Goal: Communication & Community: Answer question/provide support

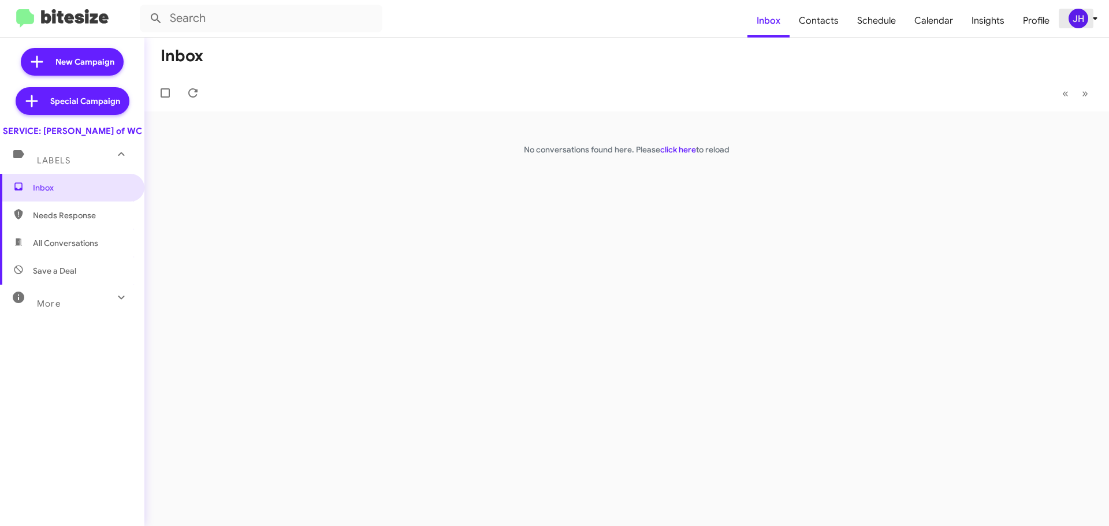
click at [1084, 17] on div "JH" at bounding box center [1078, 19] width 20 height 20
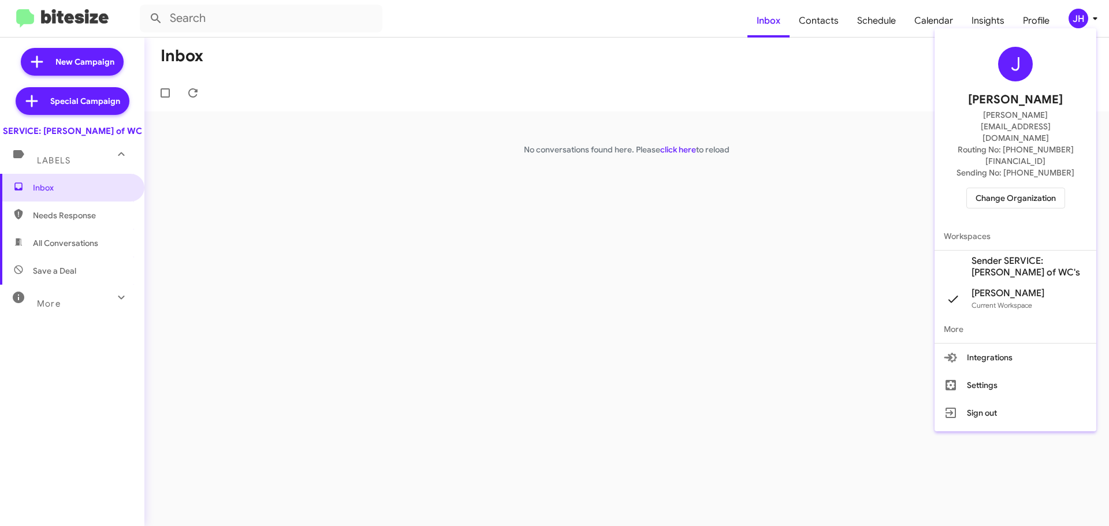
click at [1001, 255] on span "Sender SERVICE: Ferman BuickGMC of WC's" at bounding box center [1029, 266] width 116 height 23
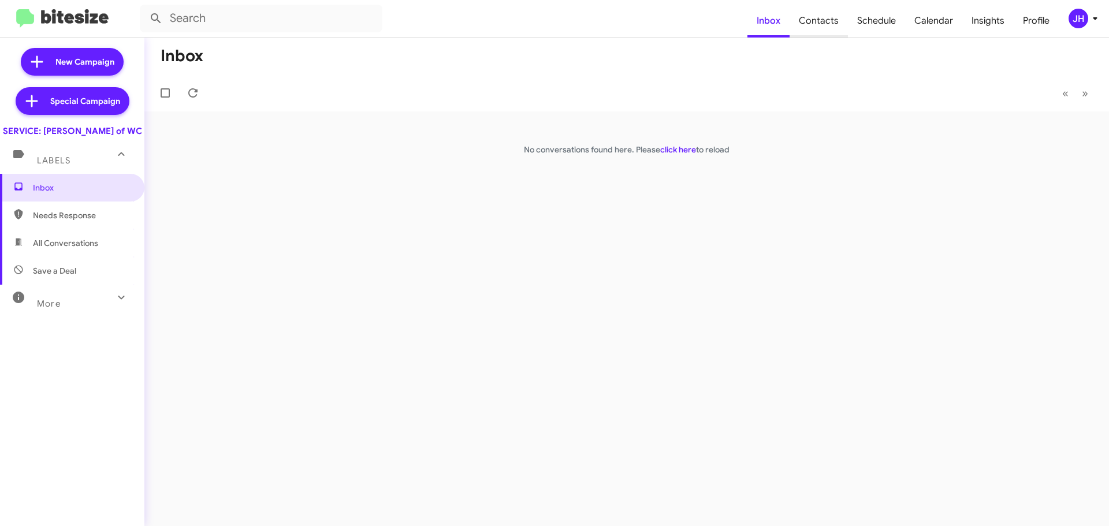
click at [822, 16] on span "Contacts" at bounding box center [818, 20] width 58 height 33
type input "in:groups"
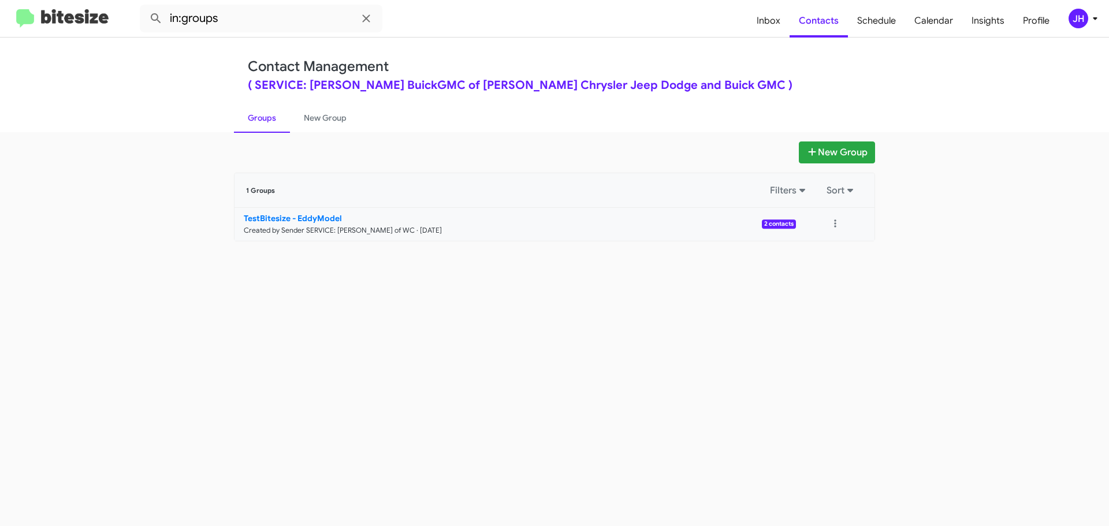
click at [404, 222] on p "TestBitesize - EddyModel" at bounding box center [515, 219] width 543 height 12
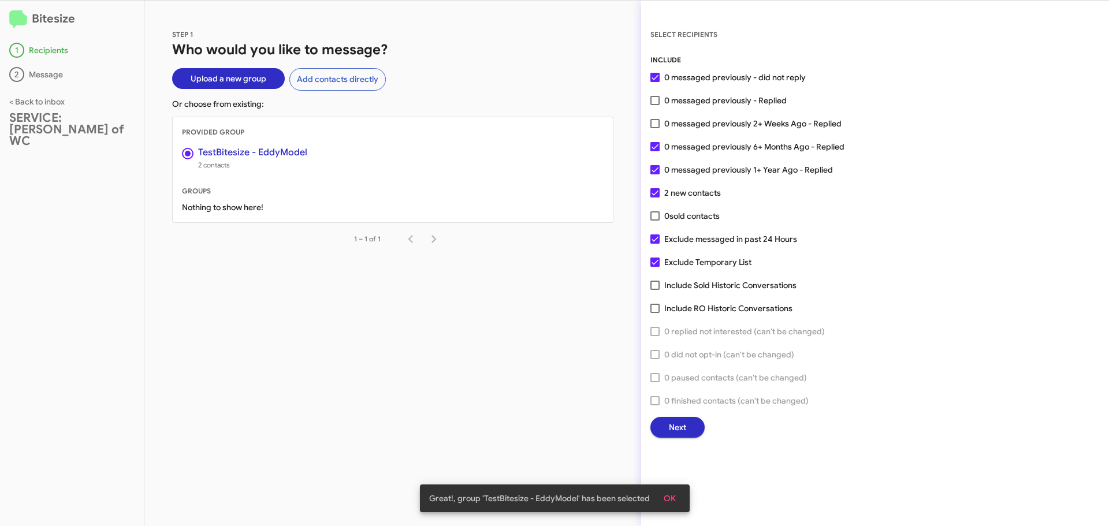
click at [680, 423] on span "Next" at bounding box center [677, 427] width 17 height 21
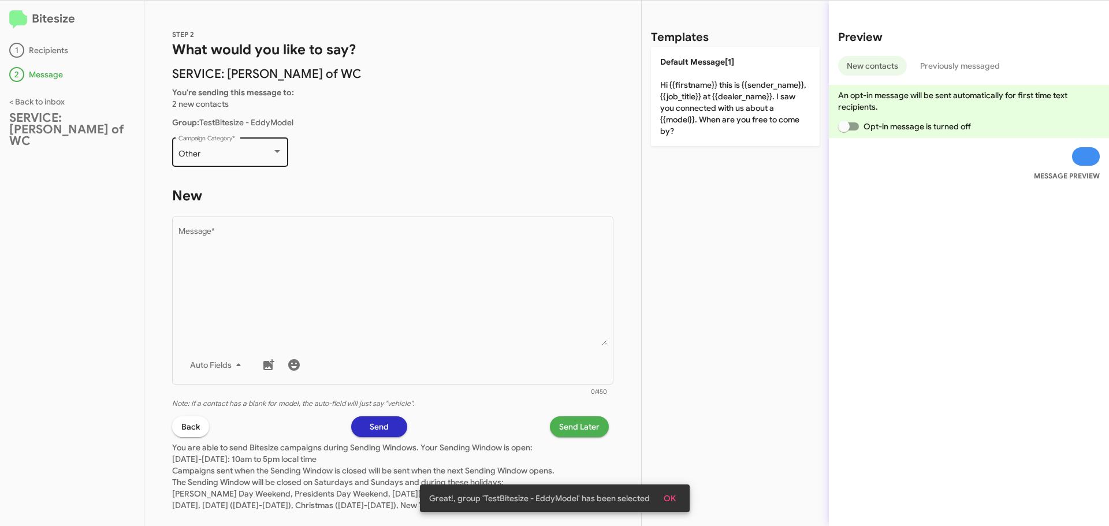
click at [242, 143] on div "Other Campaign Category *" at bounding box center [230, 151] width 104 height 32
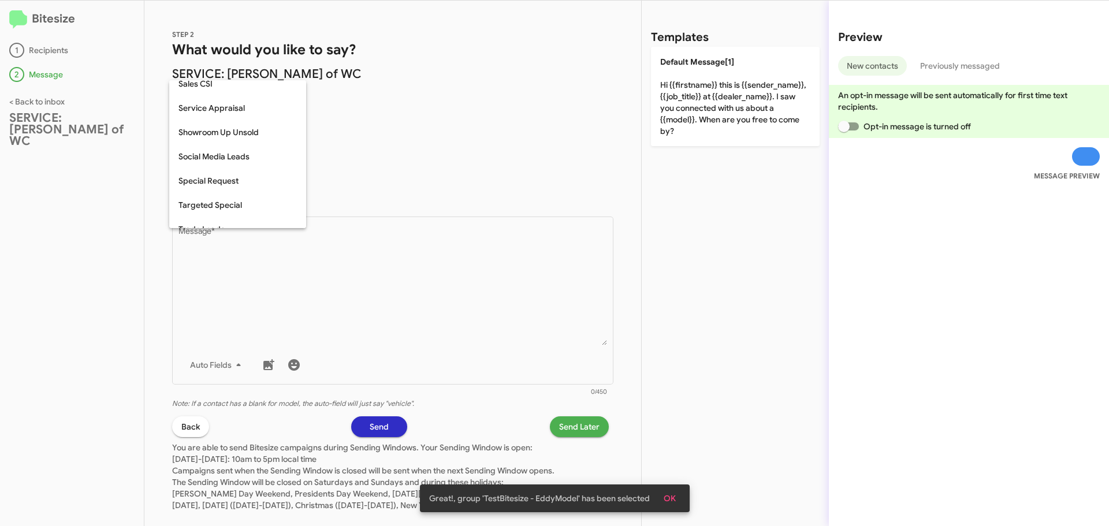
scroll to position [427, 0]
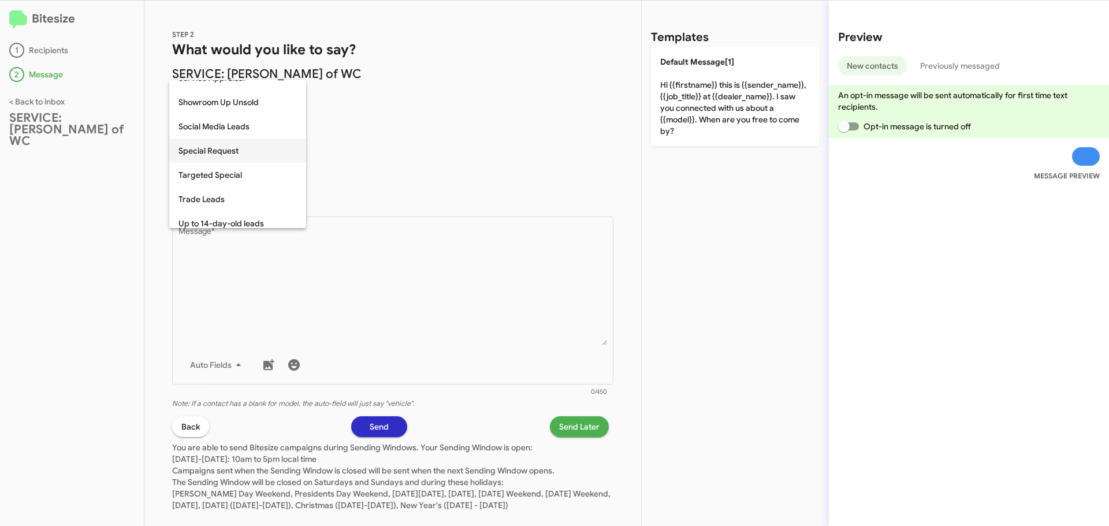
click at [250, 151] on span "Special Request" at bounding box center [237, 151] width 118 height 24
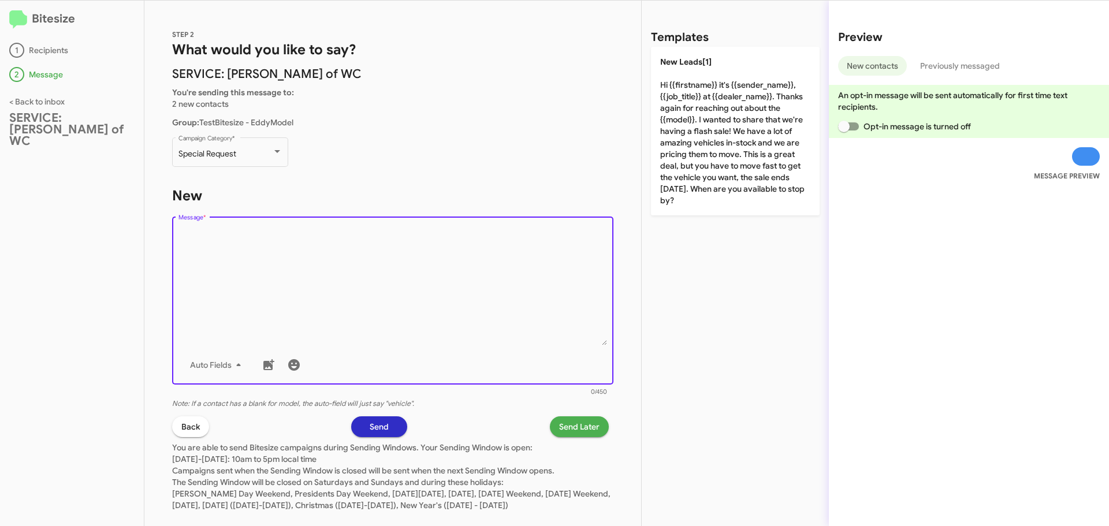
click at [259, 265] on textarea "Message *" at bounding box center [392, 287] width 429 height 118
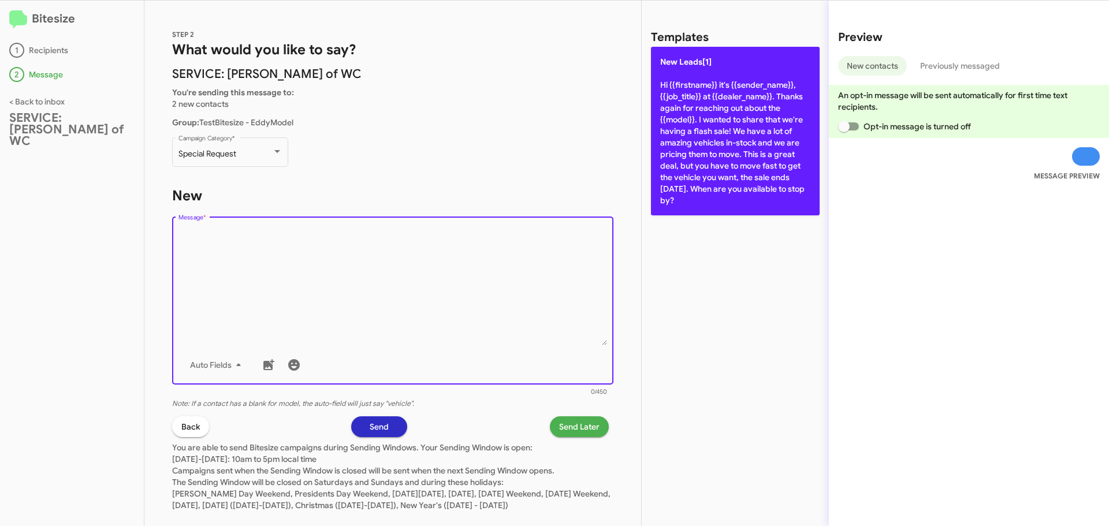
click at [750, 149] on p "New Leads[1] Hi {{firstname}} it's {{sender_name}}, {{job_title}} at {{dealer_n…" at bounding box center [735, 131] width 169 height 169
type textarea "Hi {{firstname}} it's {{sender_name}}, {{job_title}} at {{dealer_name}}. Thanks…"
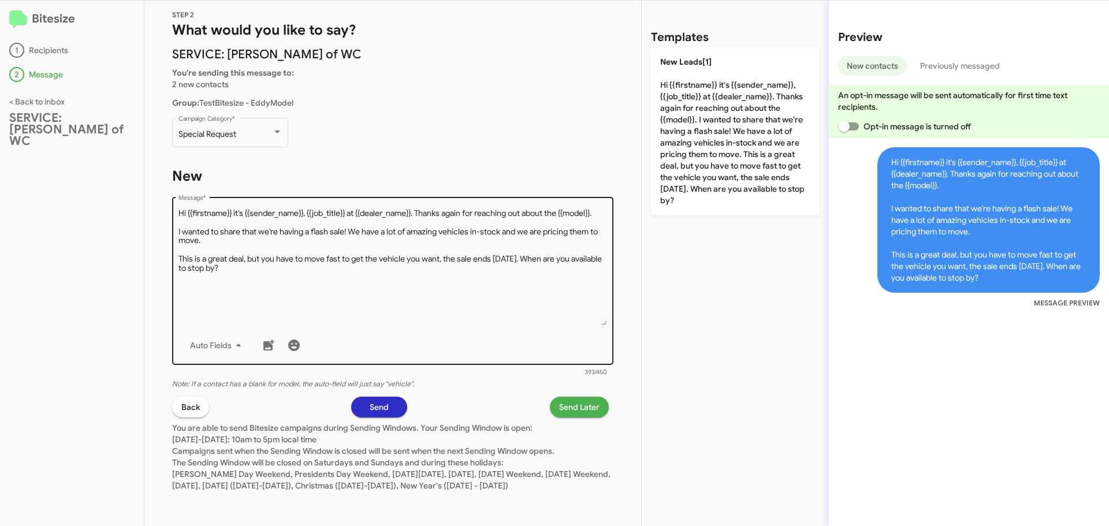
scroll to position [31, 0]
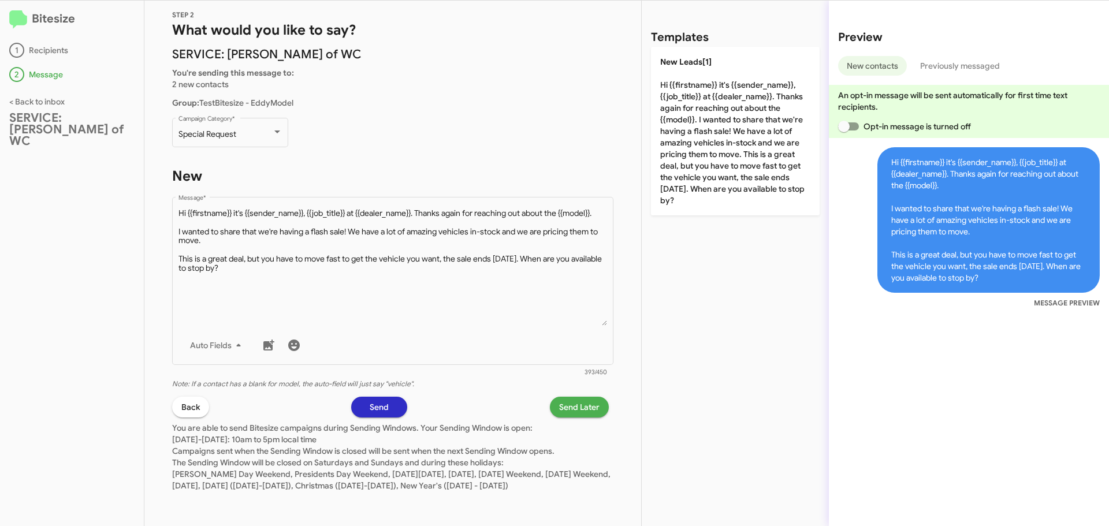
click at [381, 398] on span "Send" at bounding box center [379, 407] width 19 height 21
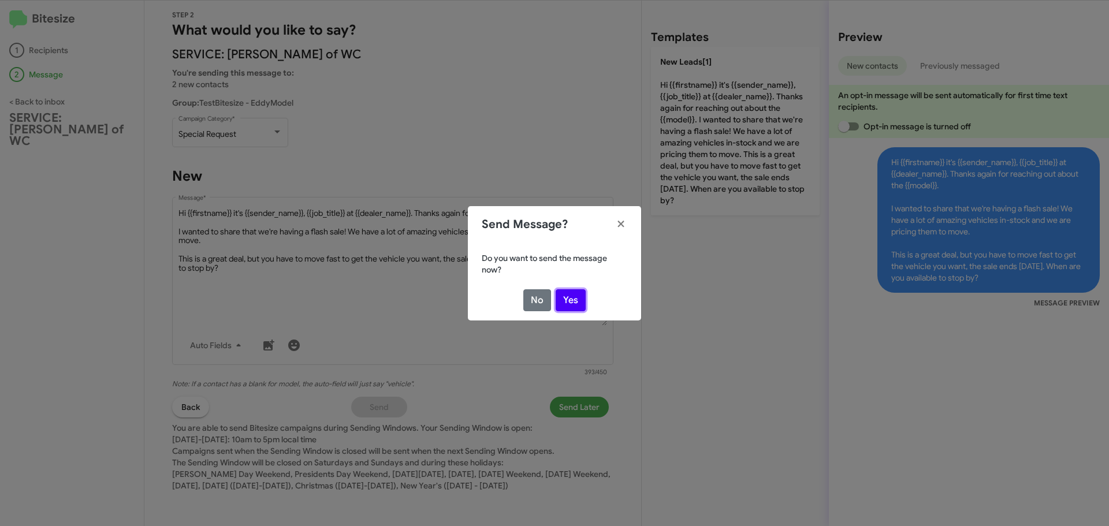
click at [575, 299] on button "Yes" at bounding box center [571, 300] width 30 height 22
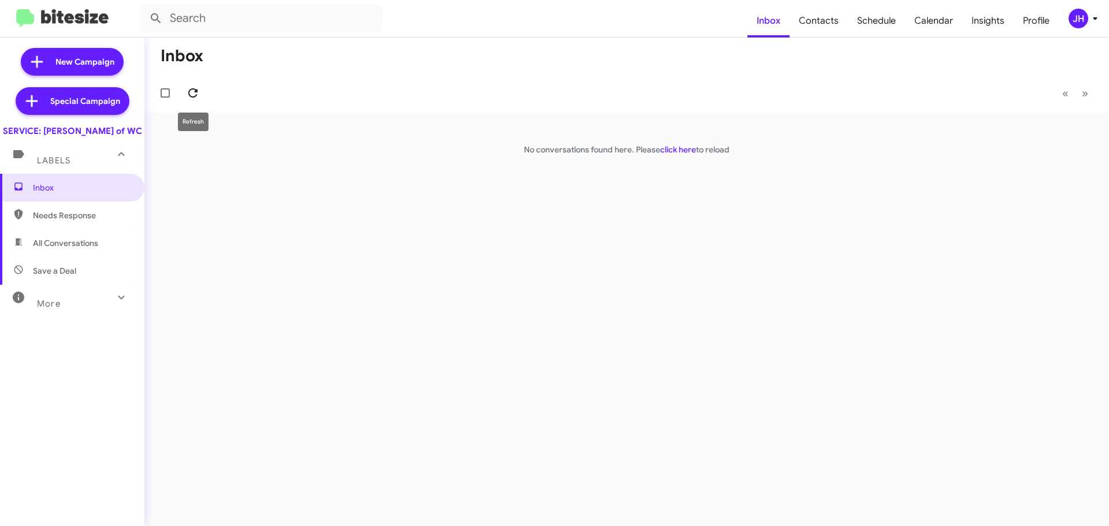
click at [192, 98] on icon at bounding box center [193, 93] width 14 height 14
click at [200, 90] on span at bounding box center [192, 93] width 23 height 14
click at [198, 100] on button at bounding box center [192, 92] width 23 height 23
click at [1005, 23] on span "Insights" at bounding box center [987, 20] width 51 height 33
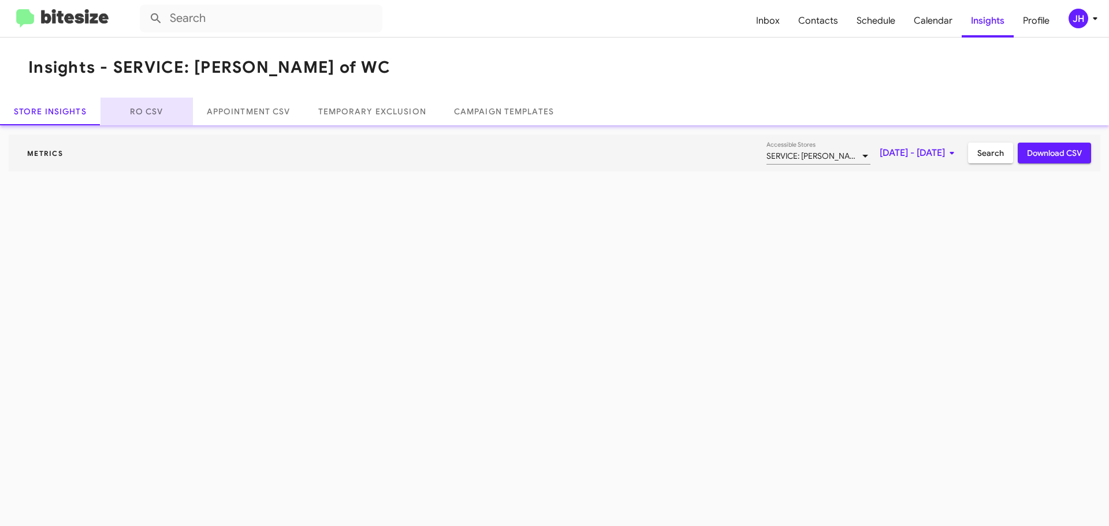
click at [139, 116] on link "RO CSV" at bounding box center [146, 112] width 92 height 28
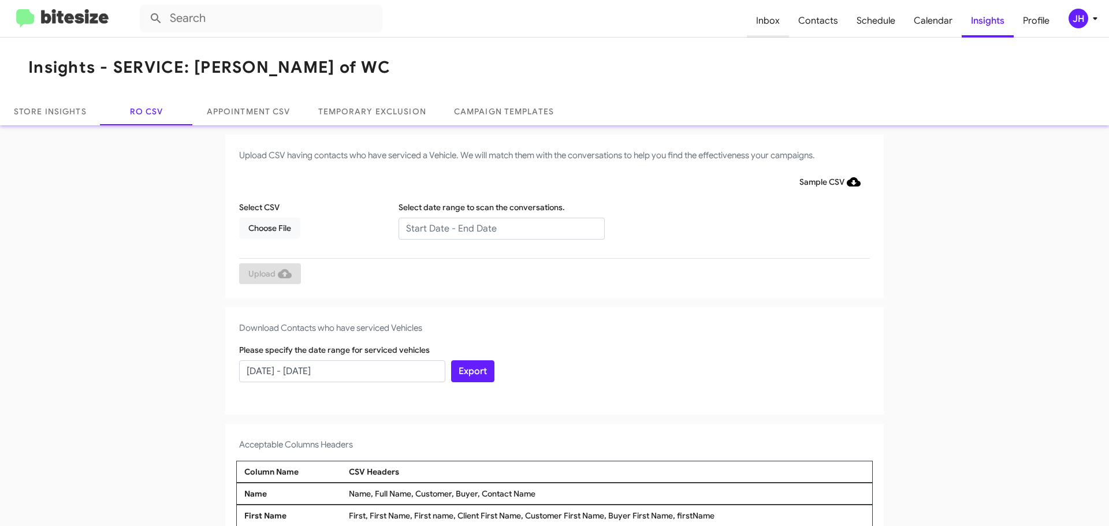
click at [769, 27] on span "Inbox" at bounding box center [768, 20] width 42 height 33
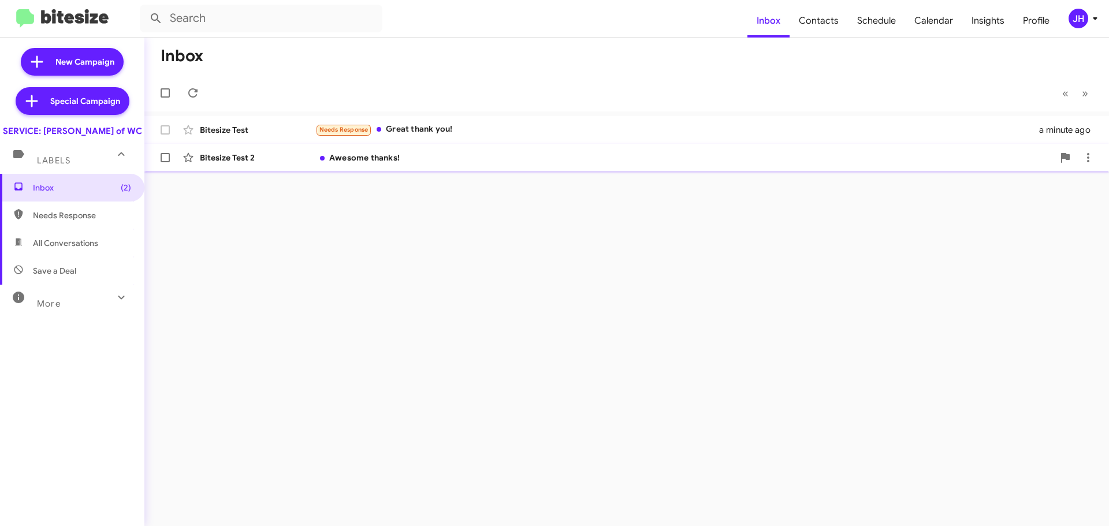
click at [312, 145] on span "Bitesize Test 2 Awesome thanks! a minute ago" at bounding box center [626, 158] width 964 height 28
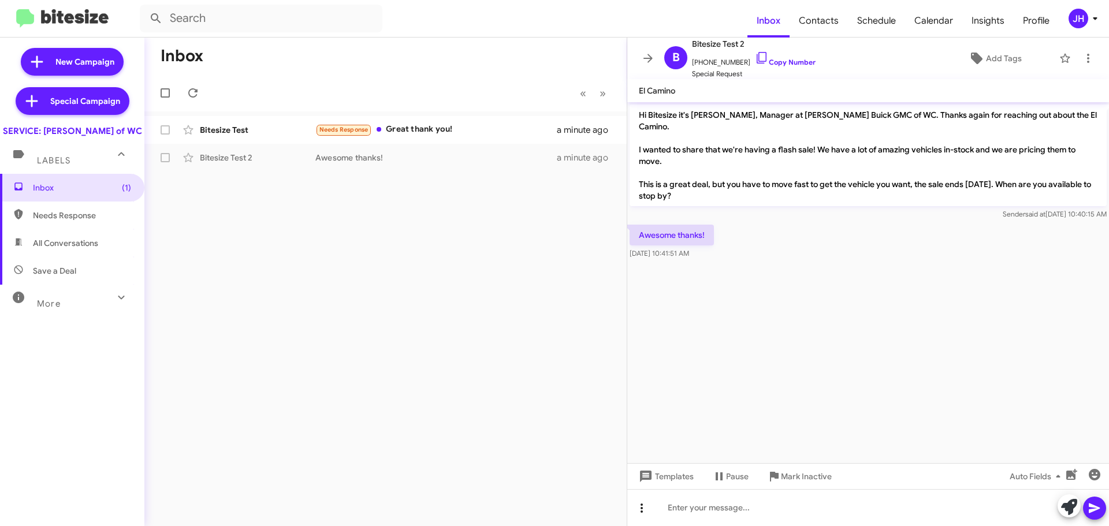
click at [644, 511] on icon at bounding box center [642, 508] width 14 height 14
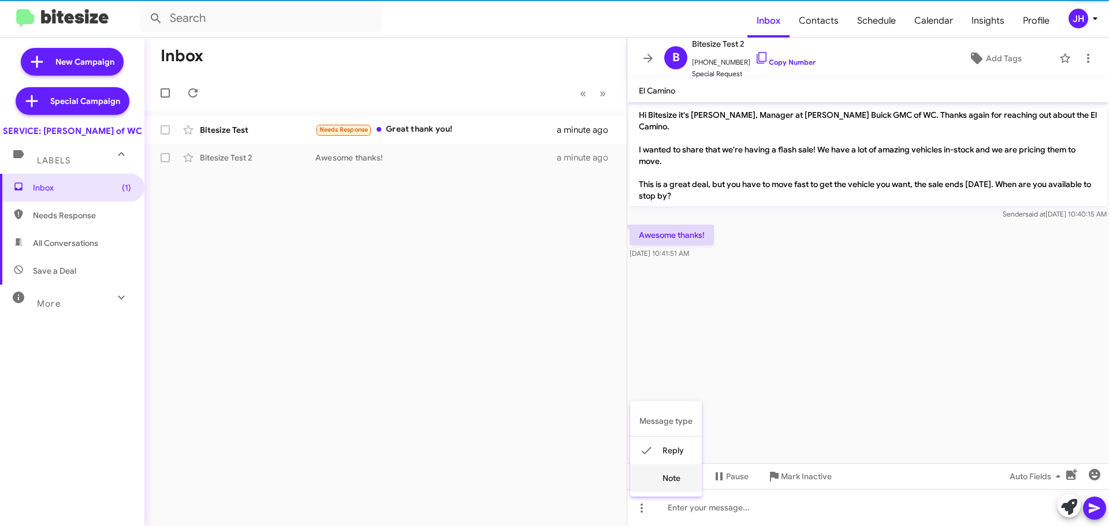
click at [661, 477] on button "note" at bounding box center [666, 478] width 72 height 28
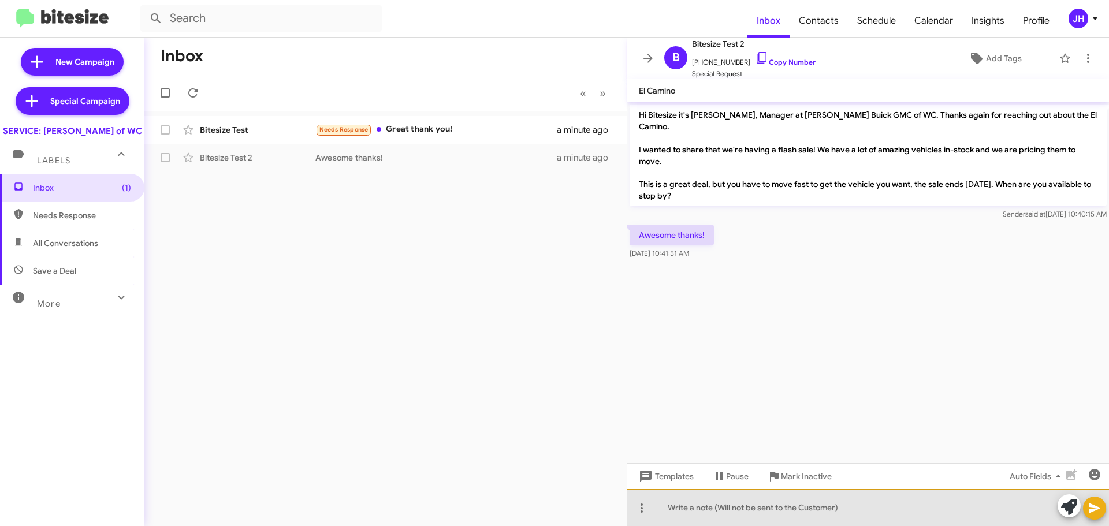
click at [687, 507] on div at bounding box center [868, 507] width 482 height 37
paste div
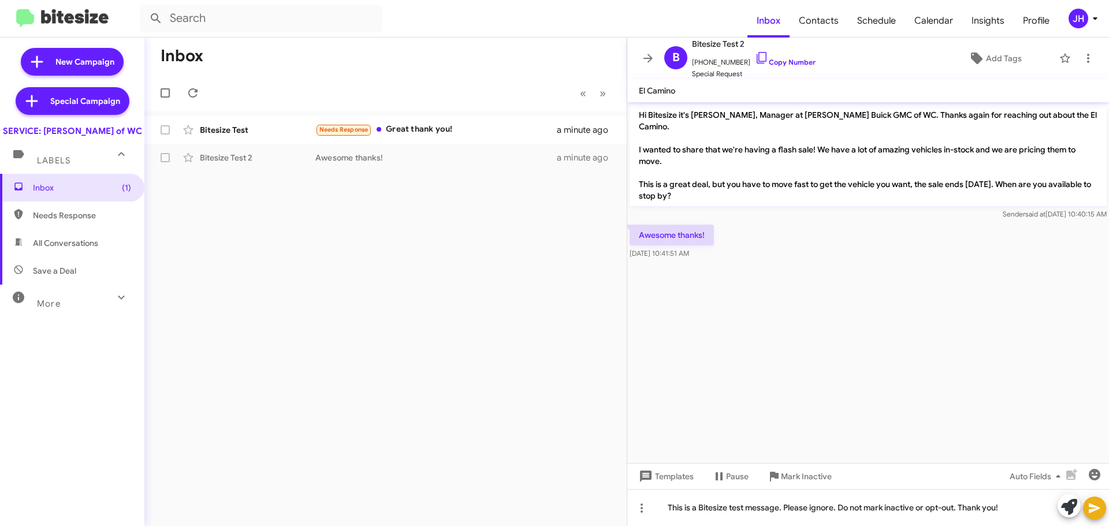
click at [1087, 505] on button at bounding box center [1094, 508] width 23 height 23
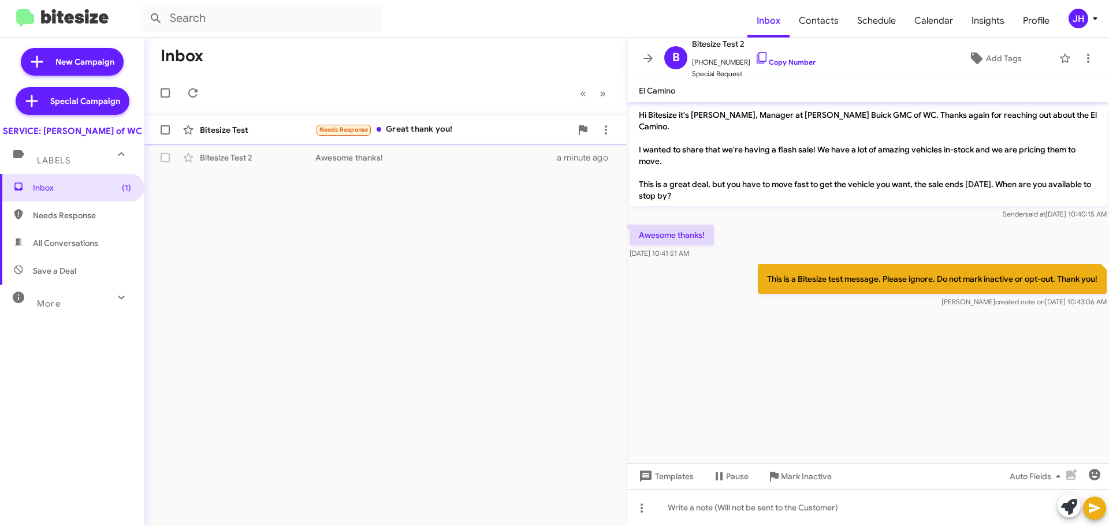
click at [261, 132] on div "Bitesize Test" at bounding box center [258, 130] width 116 height 12
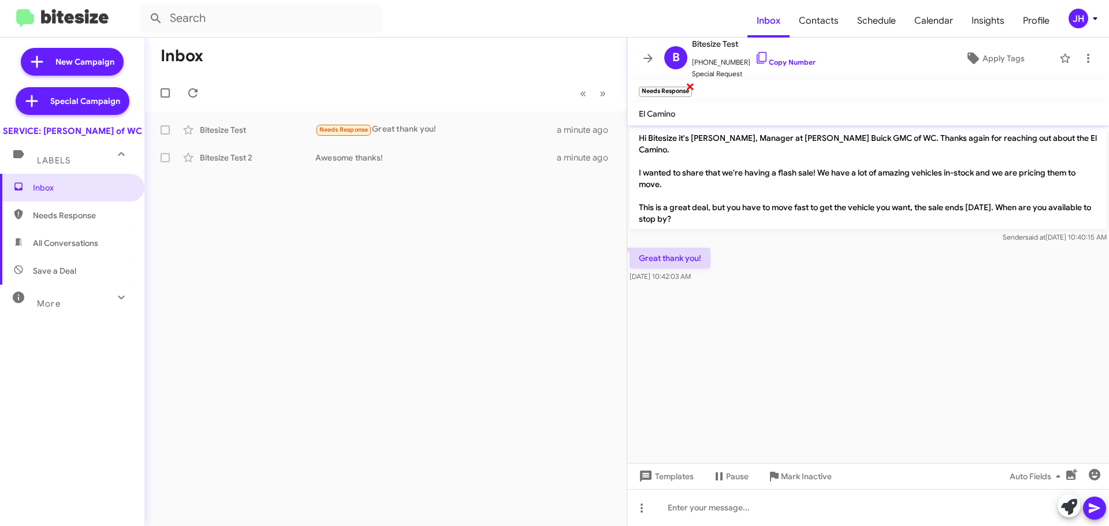
click at [689, 88] on span "×" at bounding box center [690, 86] width 9 height 14
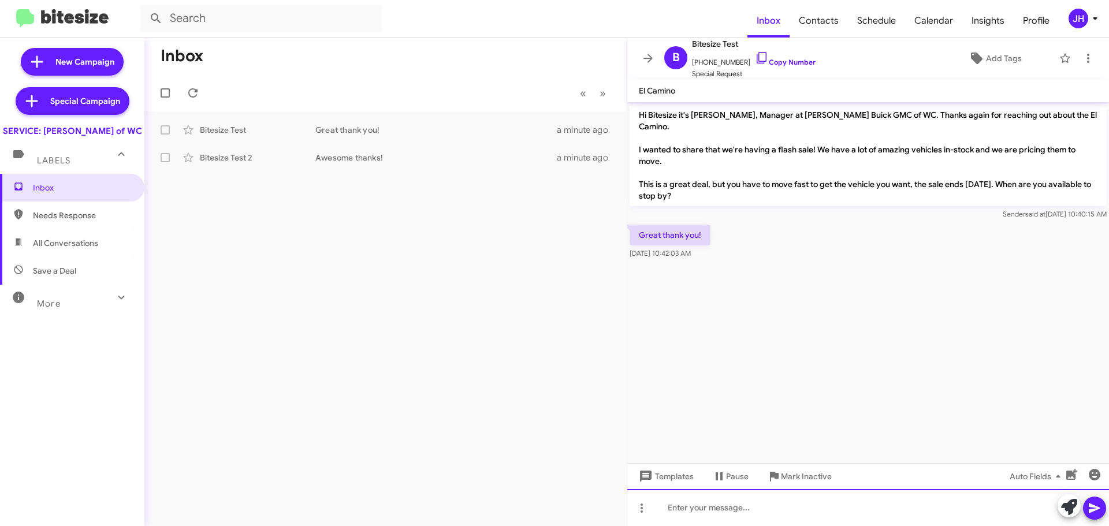
click at [687, 501] on div at bounding box center [868, 507] width 482 height 37
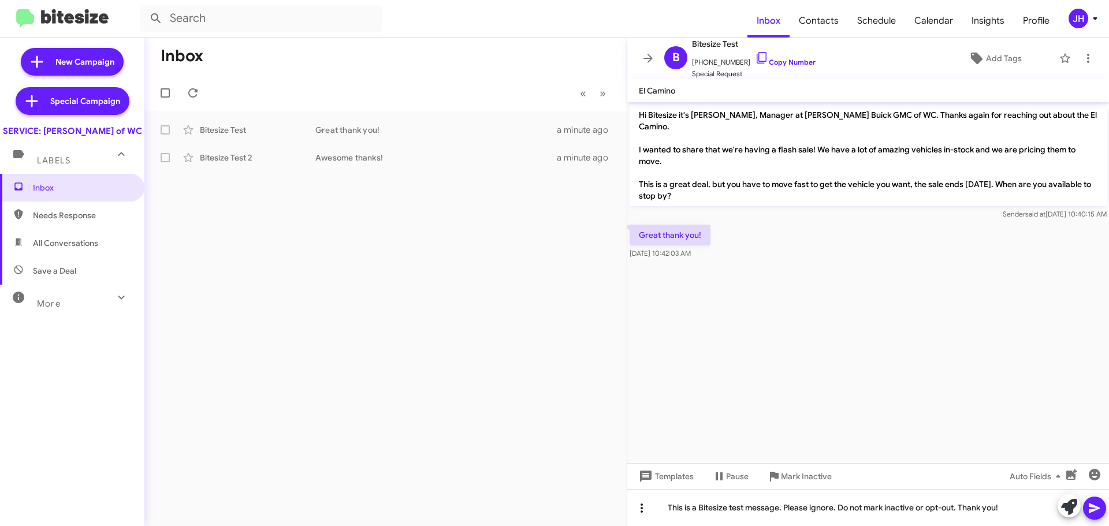
click at [643, 514] on icon at bounding box center [642, 508] width 14 height 14
click at [666, 485] on button "note" at bounding box center [666, 478] width 72 height 28
click at [1099, 511] on icon at bounding box center [1094, 508] width 14 height 14
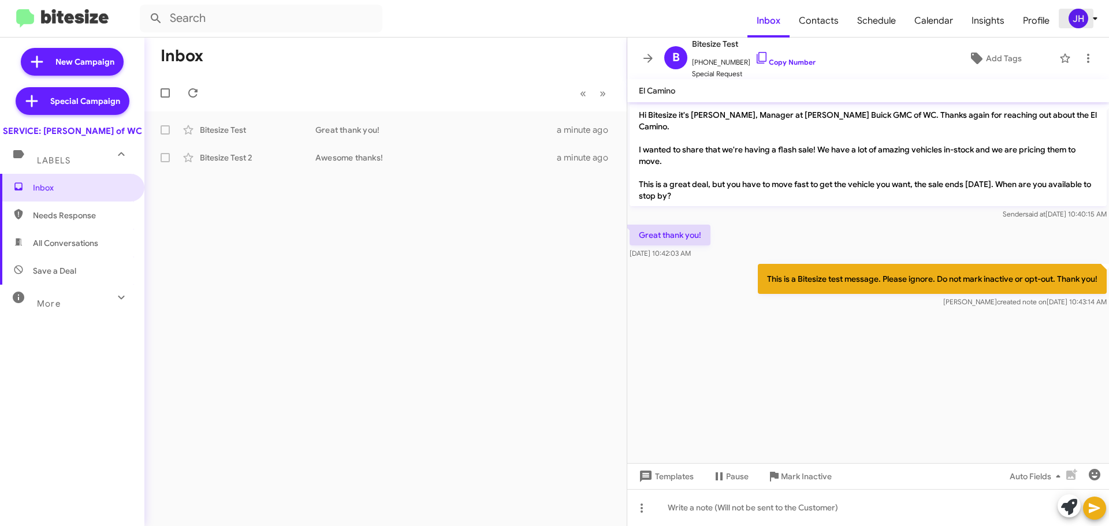
click at [1081, 23] on div "JH" at bounding box center [1078, 19] width 20 height 20
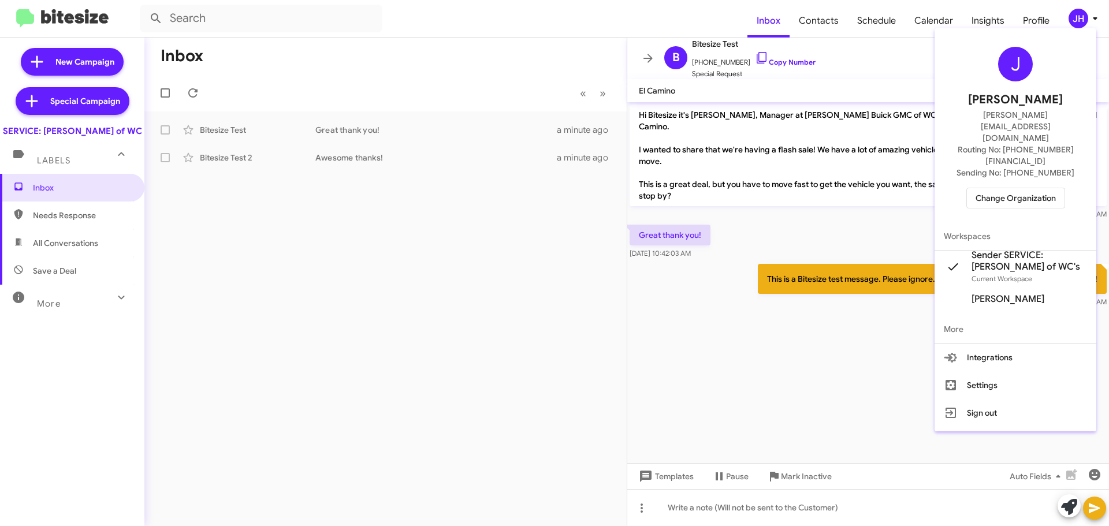
click at [1006, 188] on span "Change Organization" at bounding box center [1015, 198] width 80 height 20
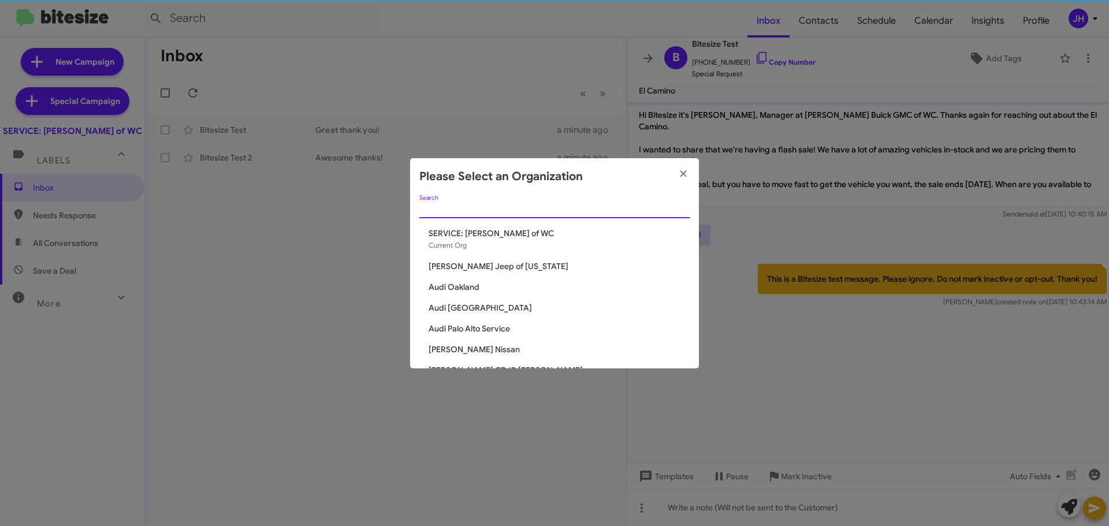
click at [448, 207] on input "Search" at bounding box center [554, 209] width 270 height 9
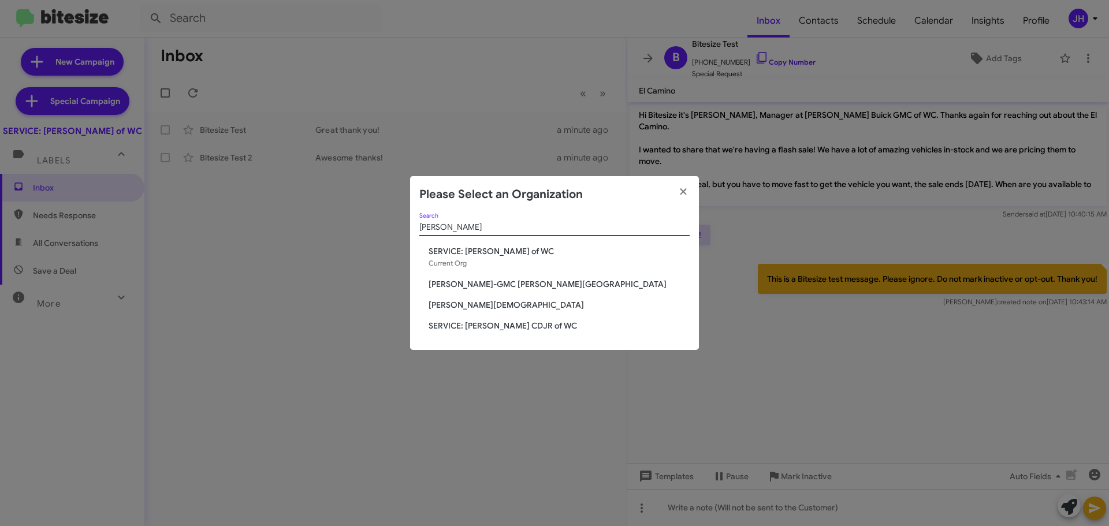
type input "ferman"
click at [487, 329] on span "SERVICE: Ferman CDJR of WC" at bounding box center [559, 326] width 261 height 12
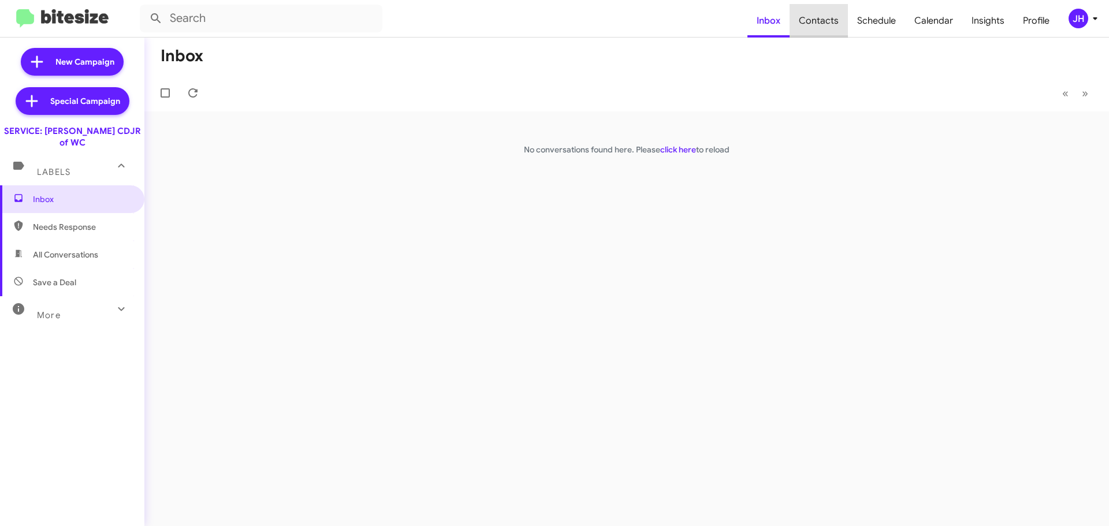
click at [836, 17] on span "Contacts" at bounding box center [818, 20] width 58 height 33
type input "in:groups"
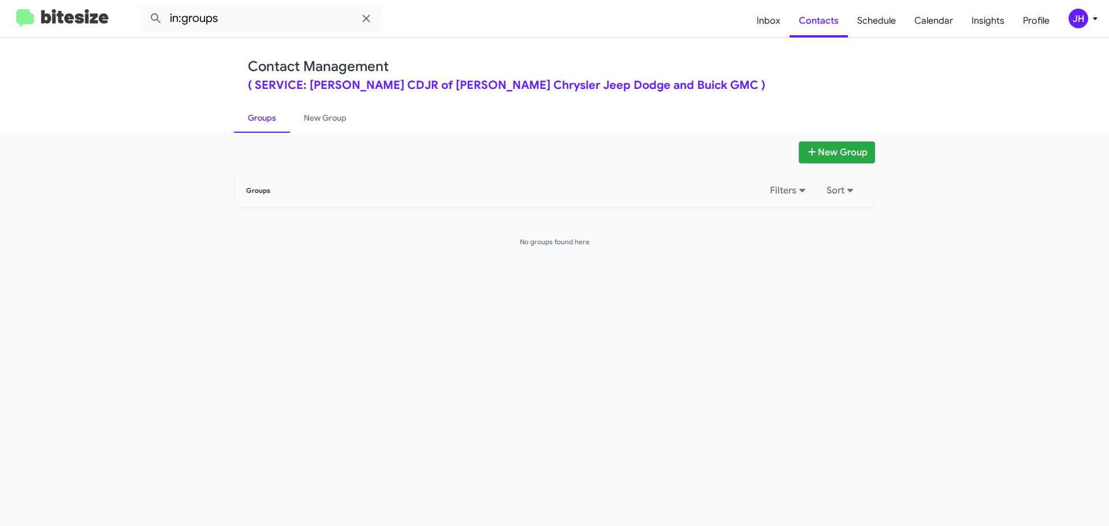
click at [1100, 13] on icon at bounding box center [1095, 19] width 14 height 14
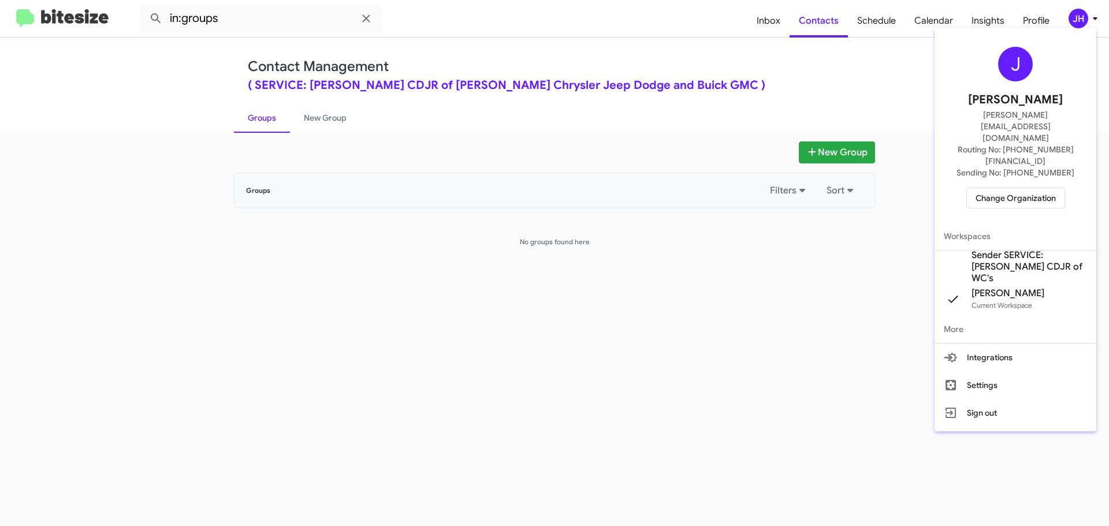
click at [979, 249] on span "Sender SERVICE: Ferman CDJR of WC's" at bounding box center [1029, 266] width 116 height 35
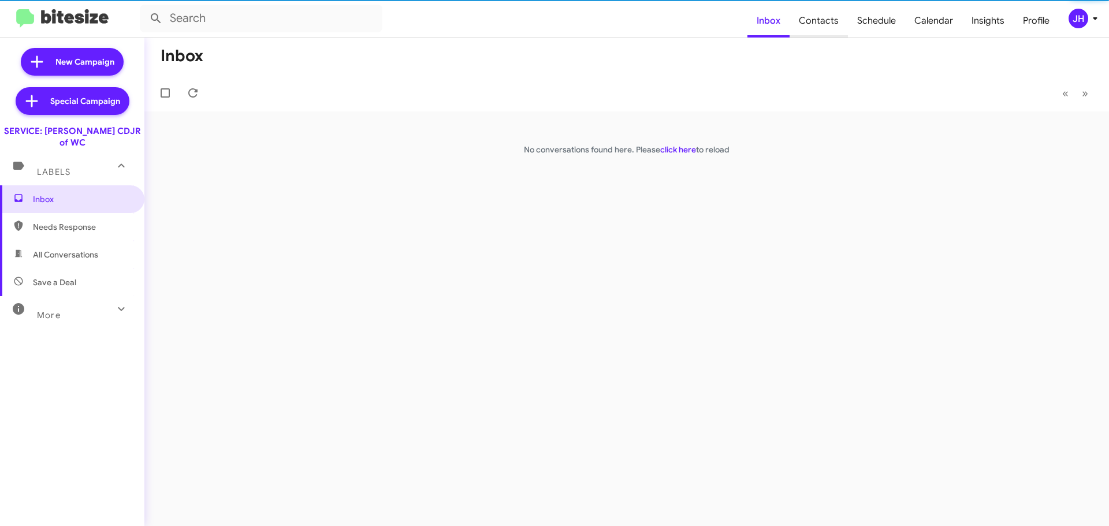
click at [822, 21] on span "Contacts" at bounding box center [818, 20] width 58 height 33
type input "in:groups"
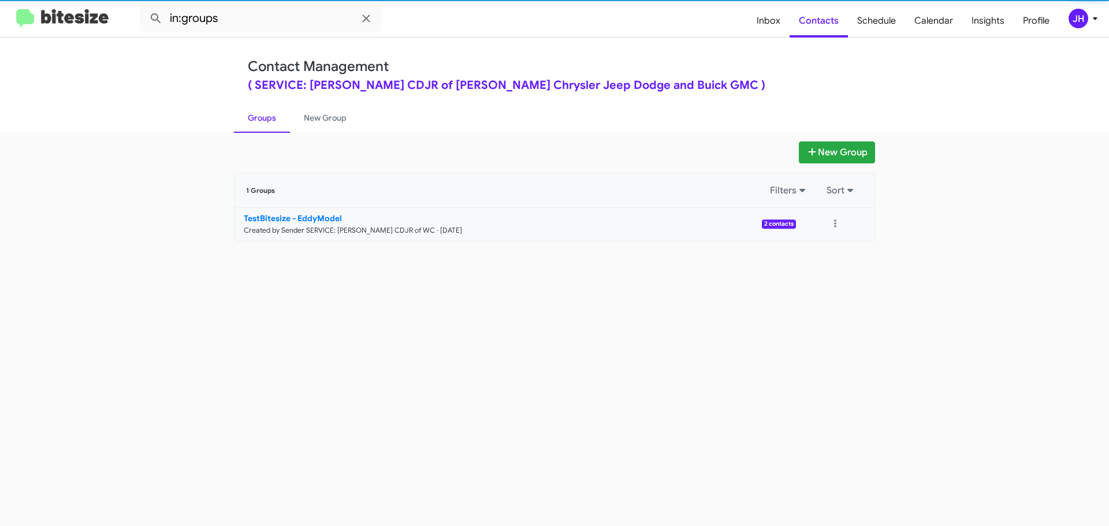
click at [389, 236] on link "TestBitesize - EddyModel Created by Sender SERVICE: Ferman CDJR of WC · Sep 24,…" at bounding box center [514, 224] width 561 height 33
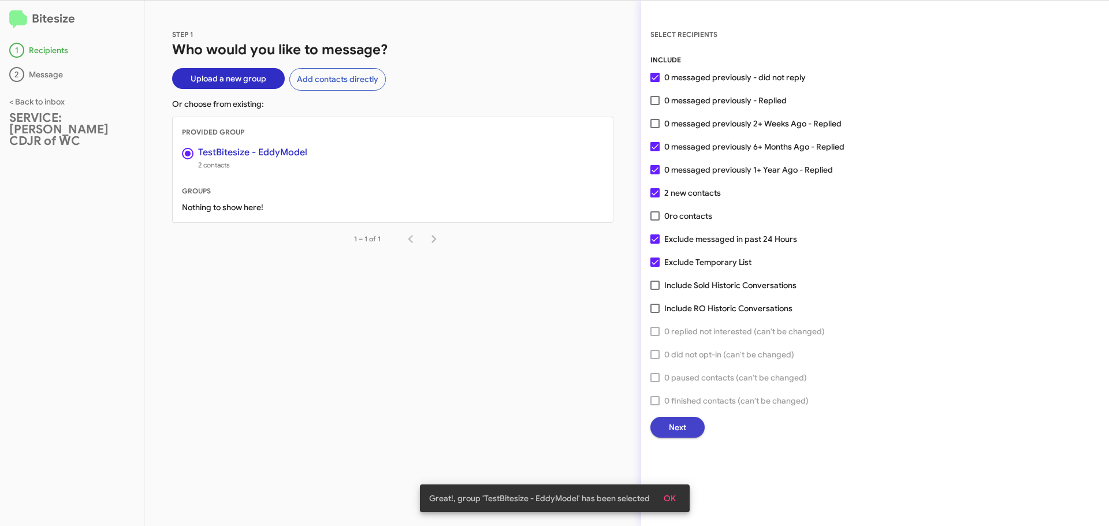
click at [673, 429] on span "Next" at bounding box center [677, 427] width 17 height 21
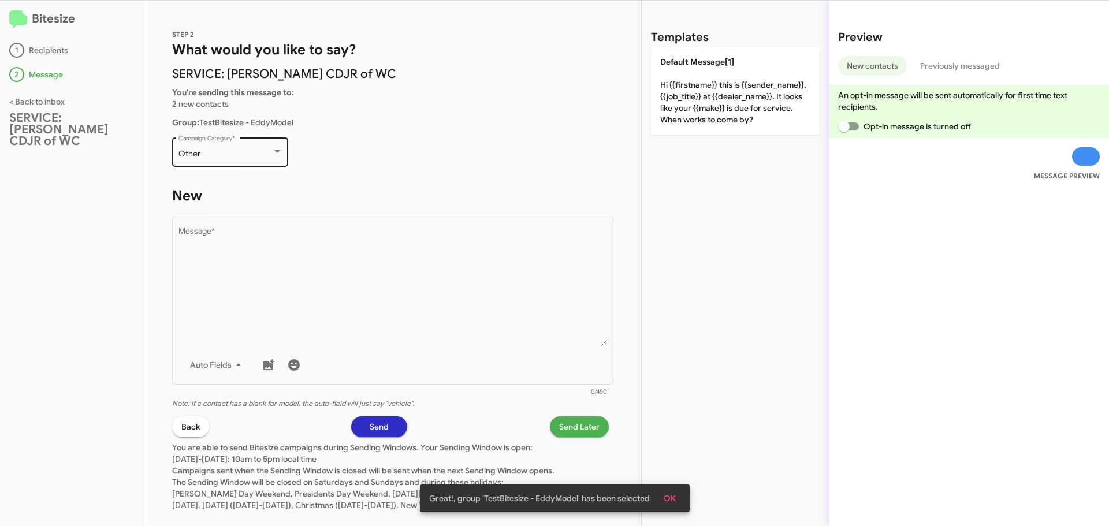
click at [244, 148] on div "Other Campaign Category *" at bounding box center [230, 151] width 104 height 32
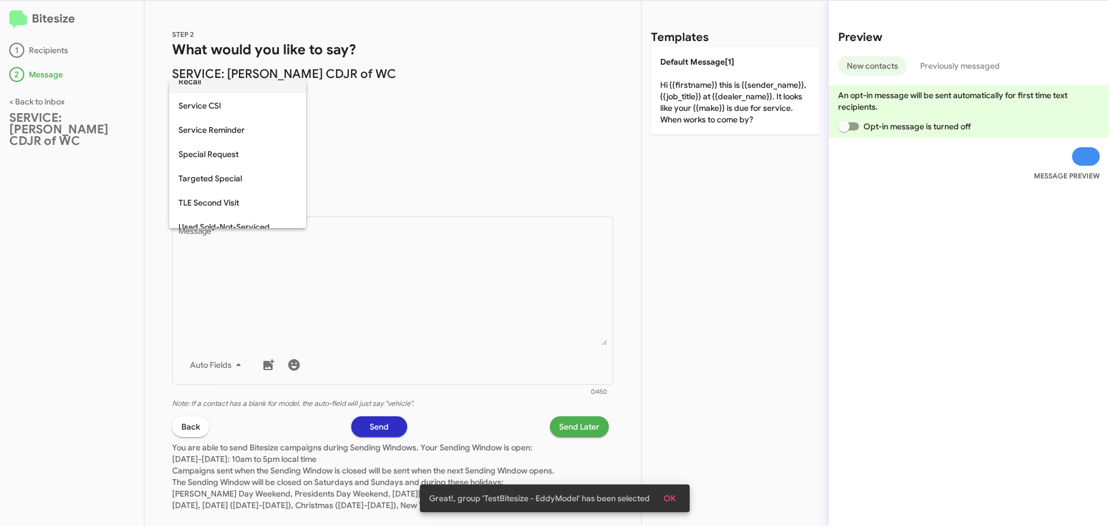
scroll to position [362, 0]
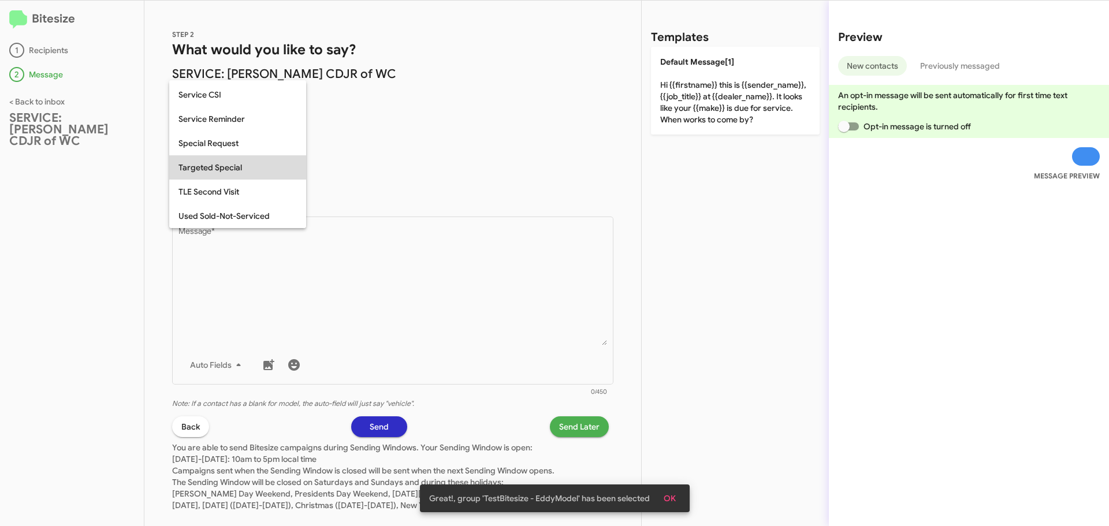
click at [229, 155] on span "Targeted Special" at bounding box center [237, 167] width 118 height 24
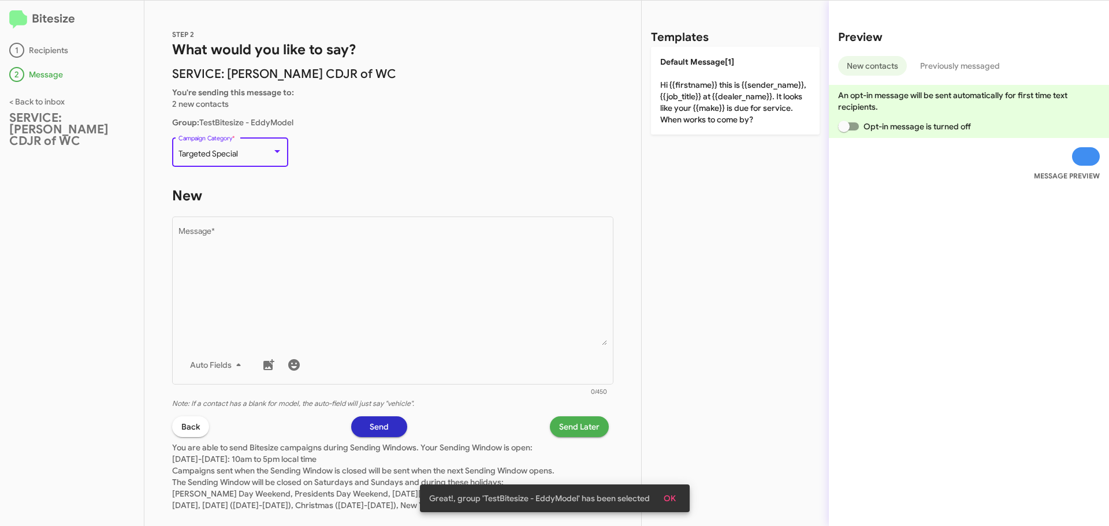
click at [229, 154] on span "Targeted Special" at bounding box center [207, 153] width 59 height 10
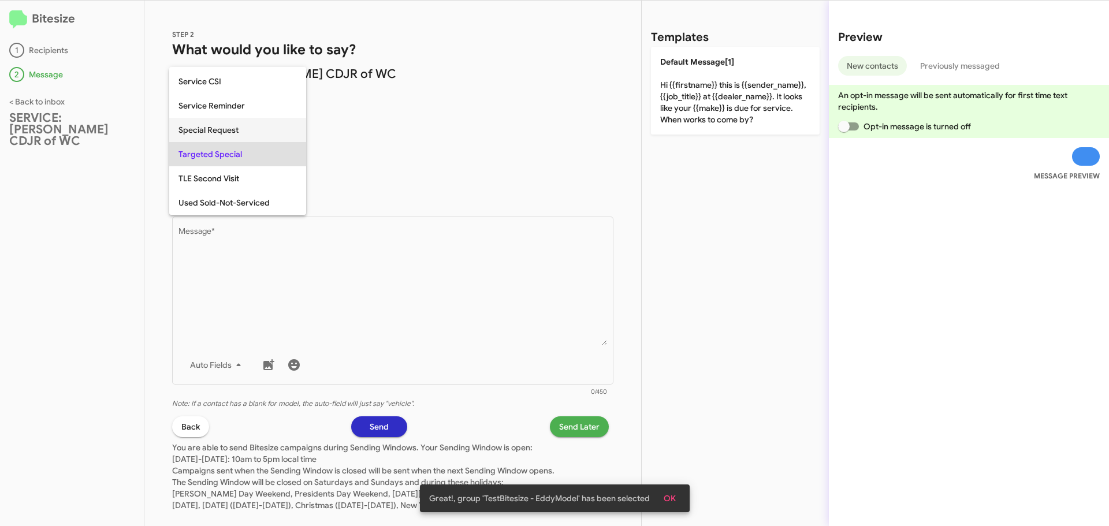
click at [229, 134] on span "Special Request" at bounding box center [237, 130] width 118 height 24
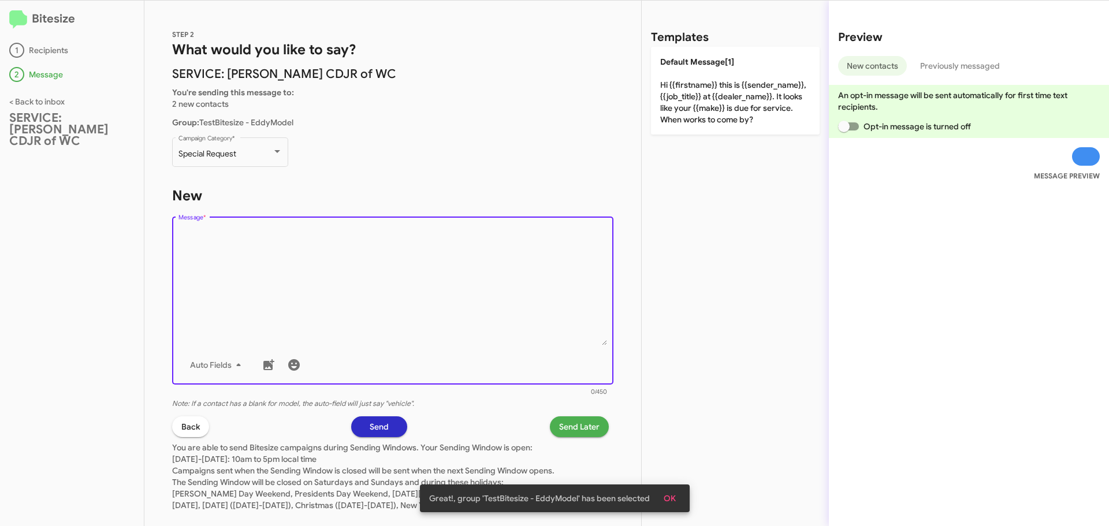
click at [232, 236] on textarea "Message *" at bounding box center [392, 287] width 429 height 118
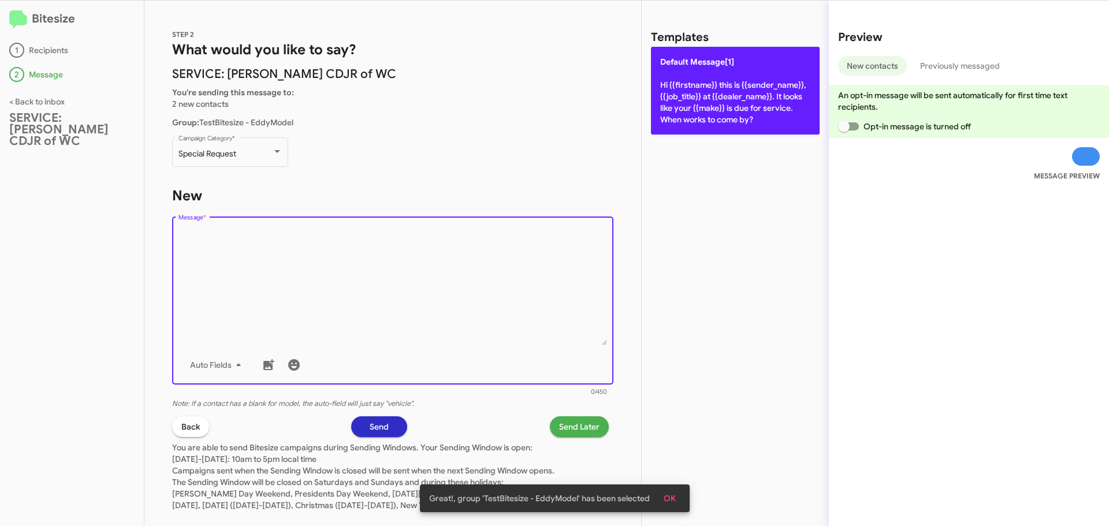
click at [693, 87] on p "Default Message[1] Hi {{firstname}} this is {{sender_name}}, {{job_title}} at {…" at bounding box center [735, 91] width 169 height 88
type textarea "Hi {{firstname}} this is {{sender_name}}, {{job_title}} at {{dealer_name}}. It …"
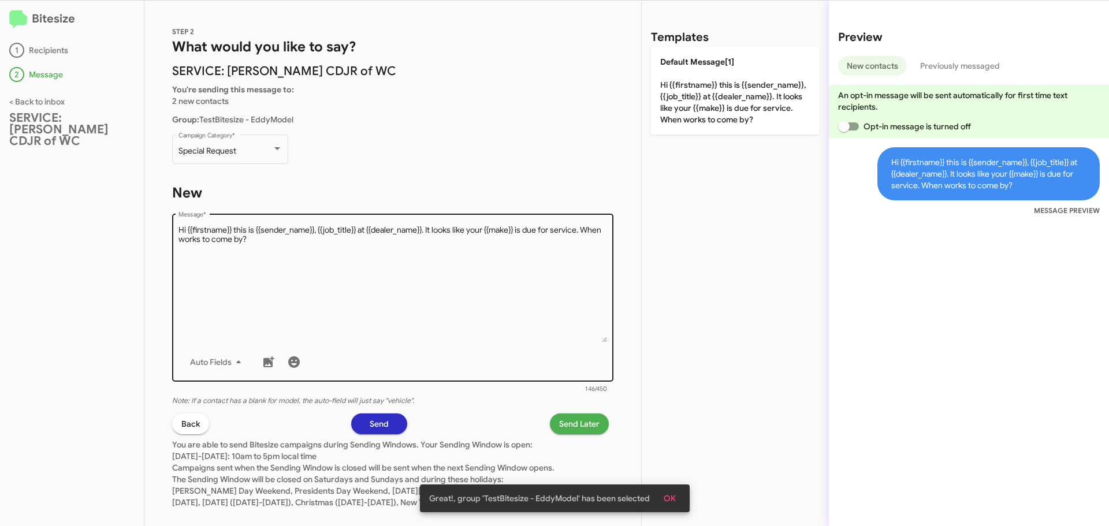
scroll to position [0, 0]
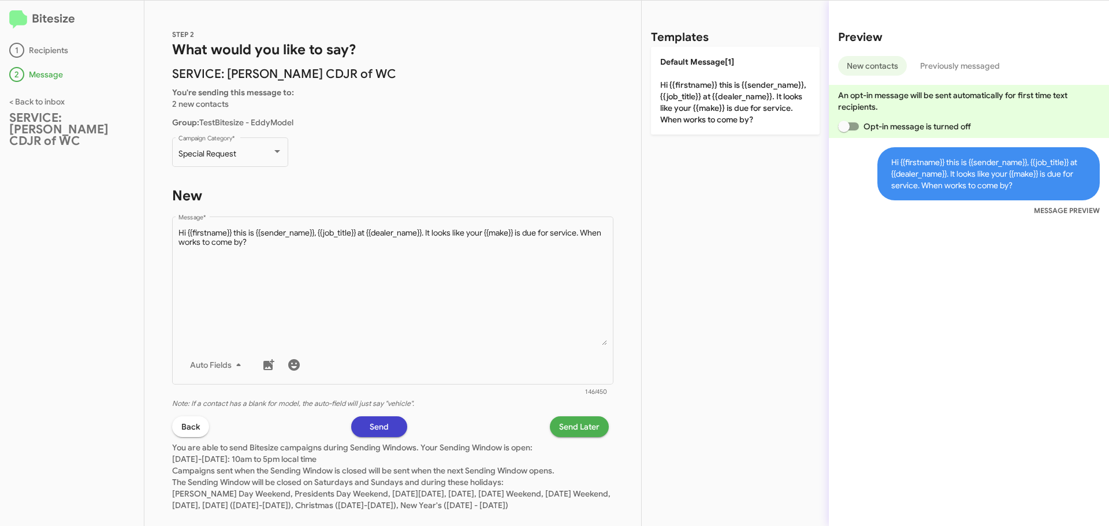
click at [391, 426] on button "Send" at bounding box center [379, 426] width 56 height 21
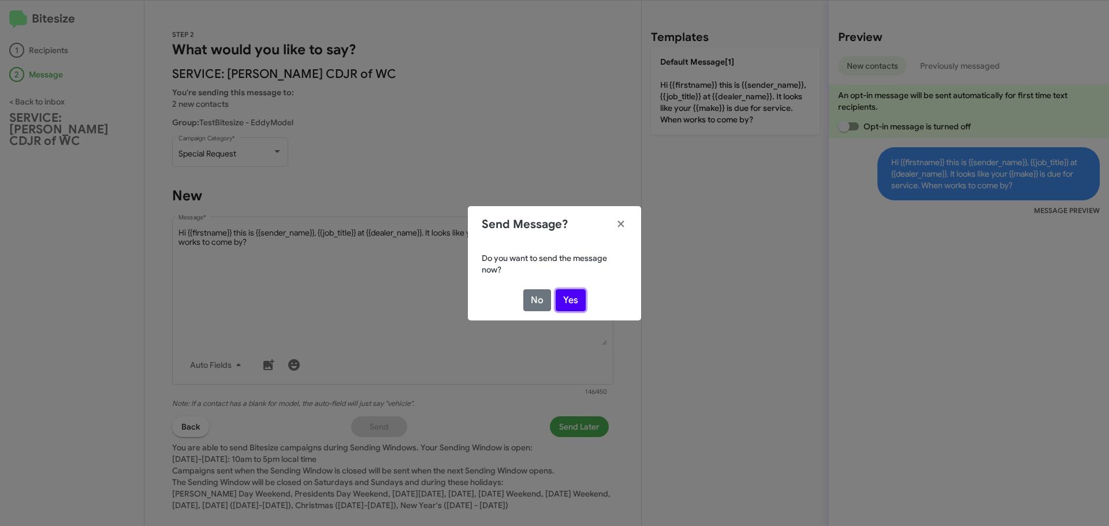
click at [577, 295] on button "Yes" at bounding box center [571, 300] width 30 height 22
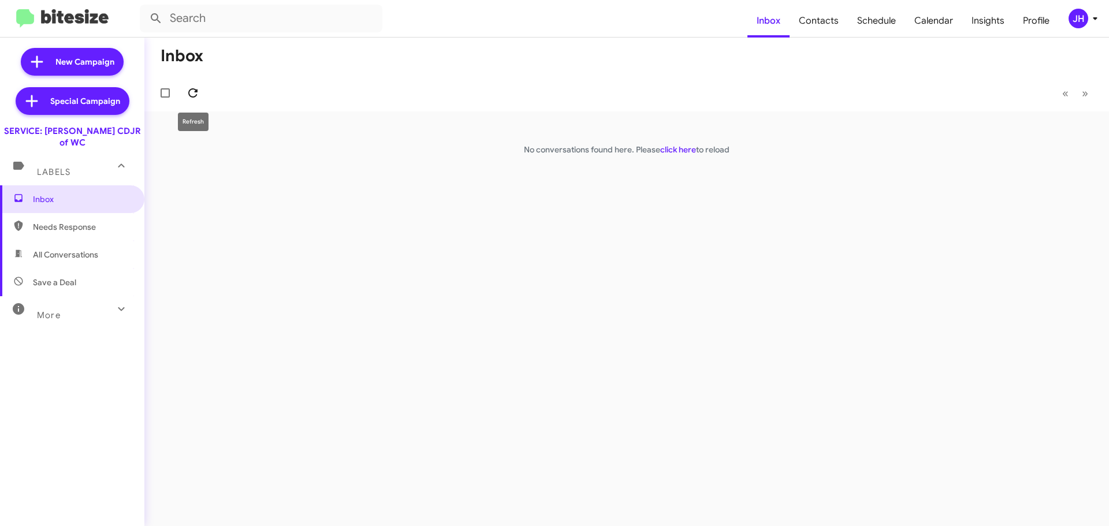
click at [201, 92] on span at bounding box center [192, 93] width 23 height 14
click at [1077, 21] on div "JH" at bounding box center [1078, 19] width 20 height 20
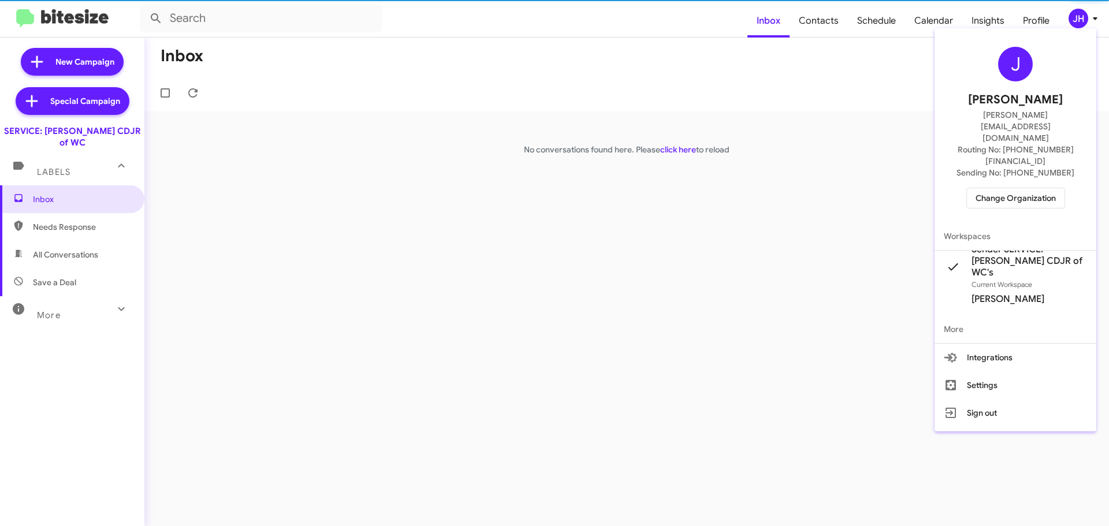
click at [1040, 188] on span "Change Organization" at bounding box center [1015, 198] width 80 height 20
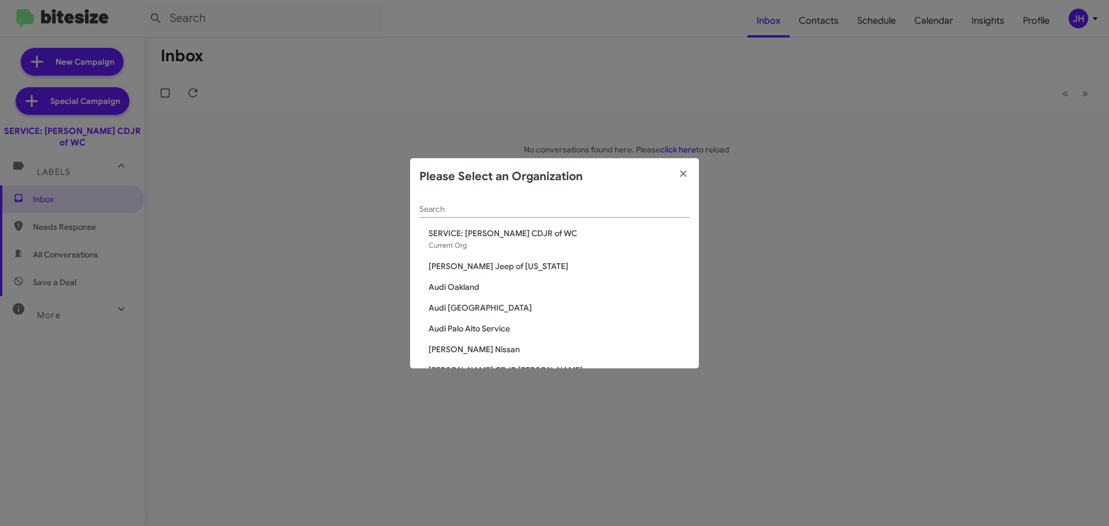
click at [481, 208] on input "Search" at bounding box center [554, 209] width 270 height 9
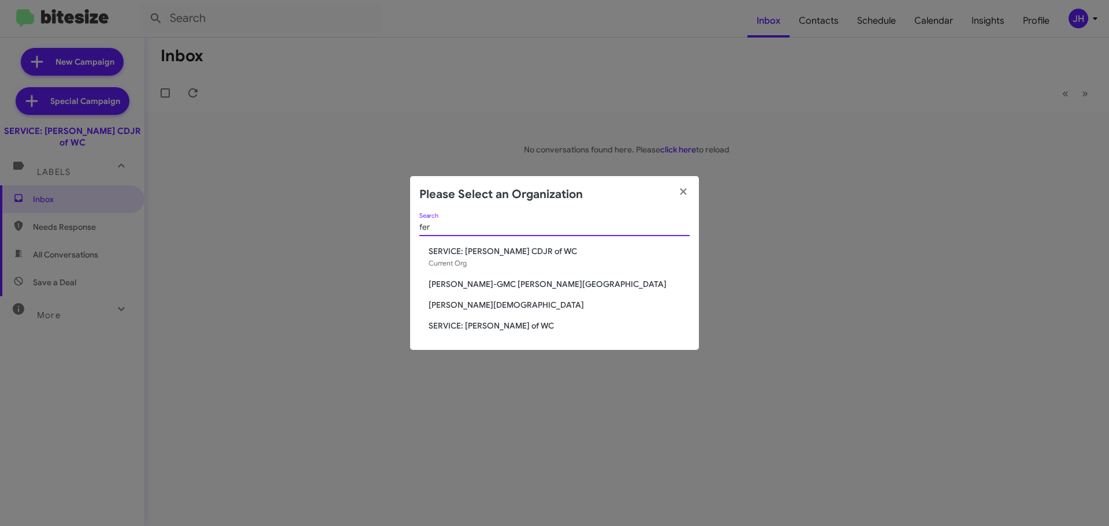
type input "fer"
click at [477, 323] on span "SERVICE: [PERSON_NAME] of WC" at bounding box center [559, 326] width 261 height 12
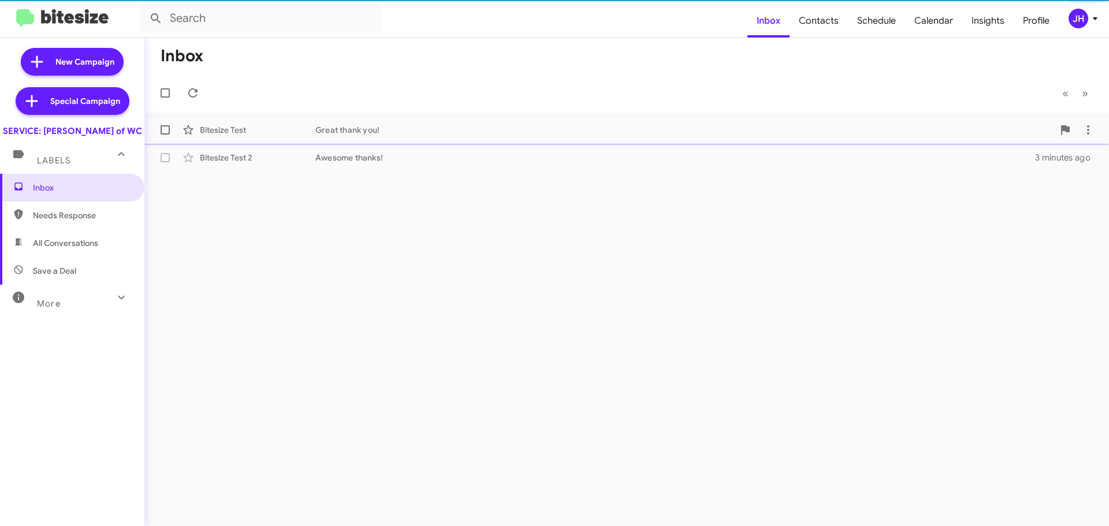
click at [286, 136] on div "Bitesize Test Great thank you! 3 minutes ago" at bounding box center [627, 129] width 946 height 23
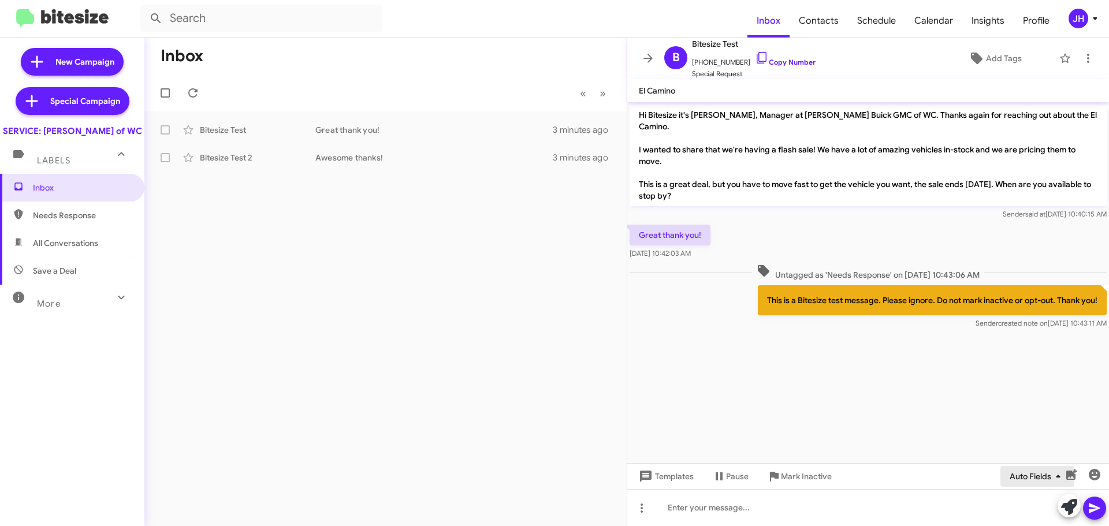
click at [1015, 479] on span "Auto Fields" at bounding box center [1036, 476] width 55 height 21
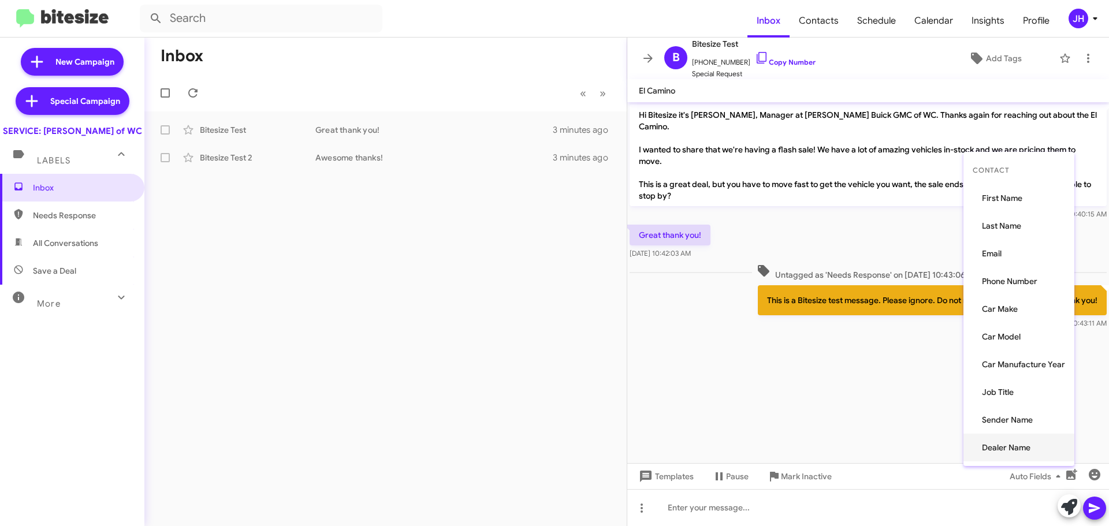
click at [1020, 450] on button "Dealer Name" at bounding box center [1018, 448] width 111 height 28
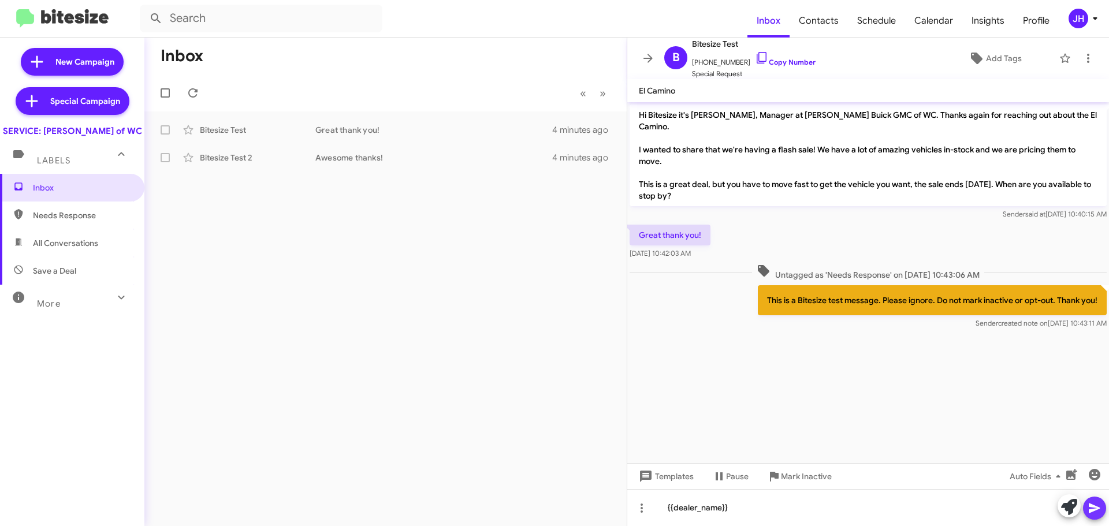
click at [1099, 509] on icon at bounding box center [1094, 508] width 14 height 14
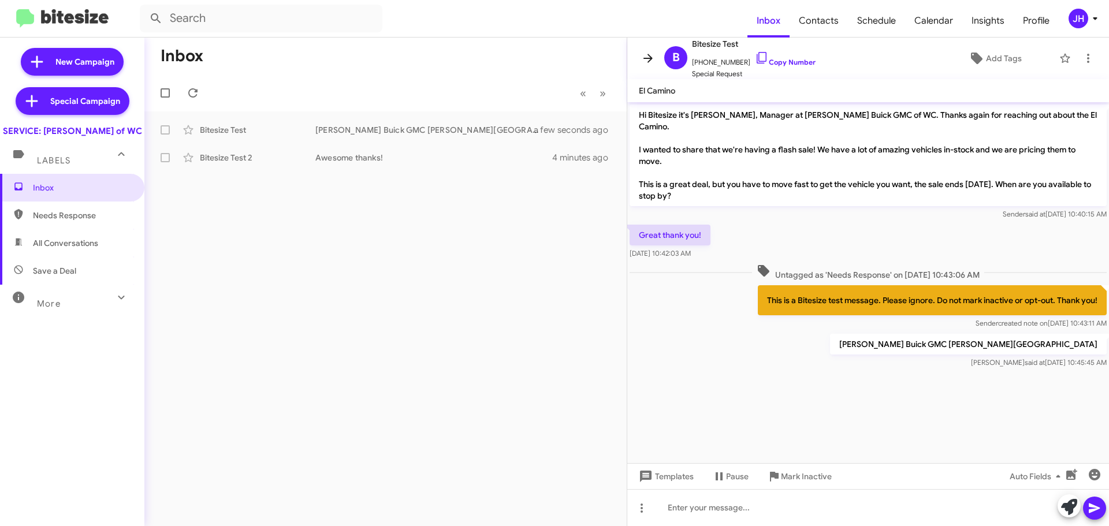
click at [644, 57] on icon at bounding box center [648, 58] width 14 height 14
